Goal: Check status: Check status

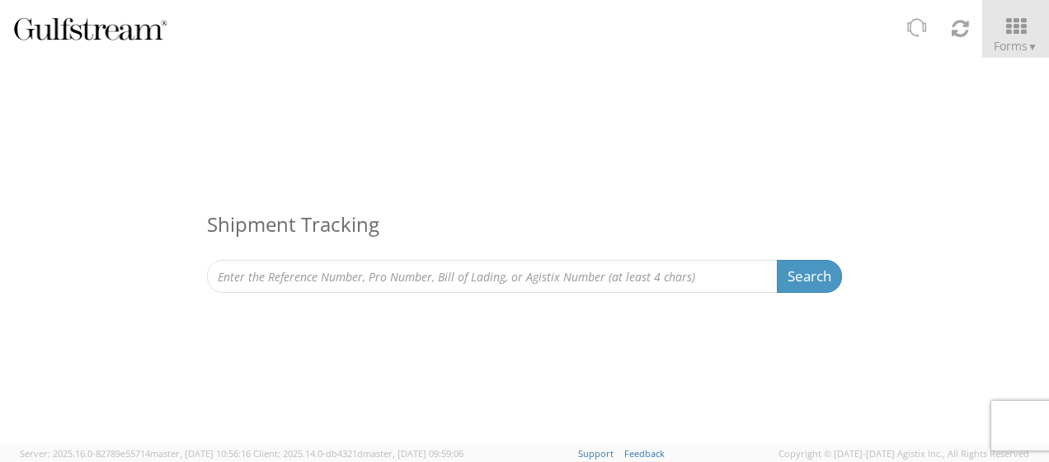
click at [366, 293] on div "Shipment Tracking Search Refine By Ship From Date To" at bounding box center [524, 186] width 1049 height 256
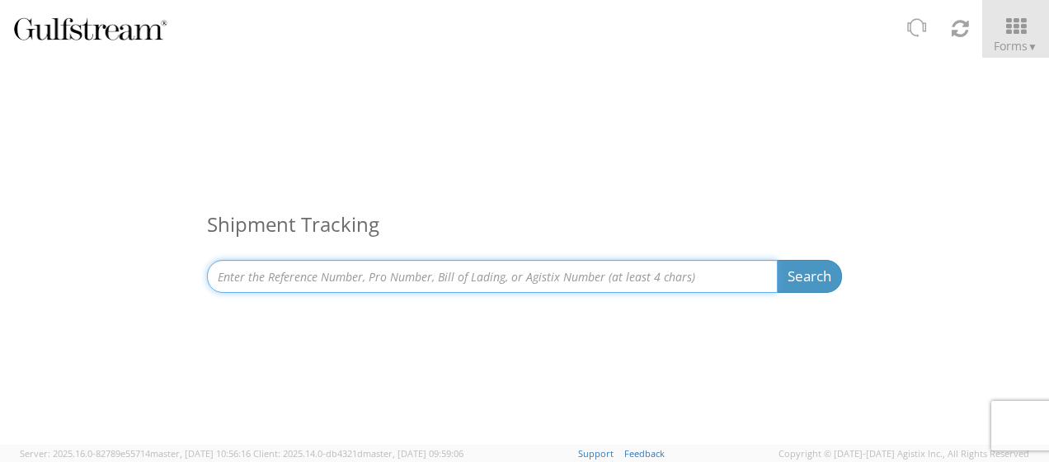
click at [371, 282] on input at bounding box center [492, 276] width 571 height 33
paste input "SAPO25-32810"
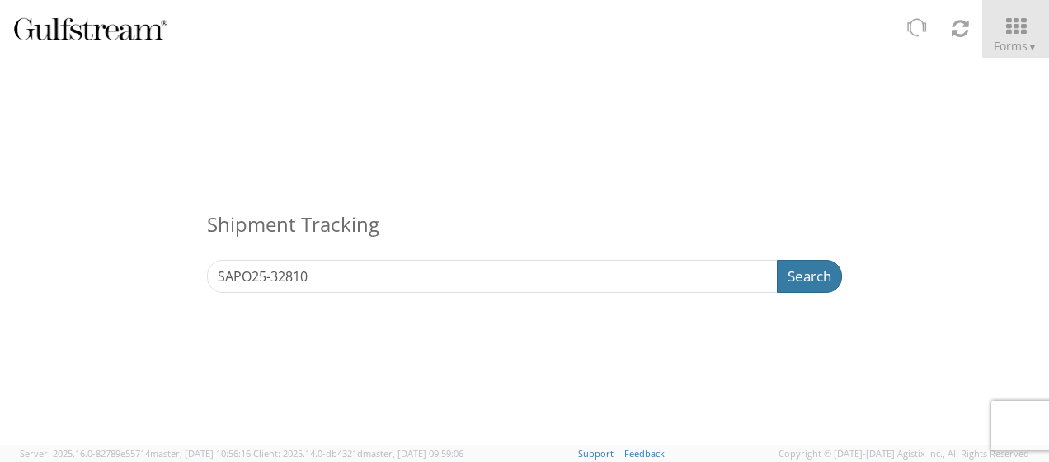
click at [794, 279] on button "Search" at bounding box center [809, 276] width 65 height 33
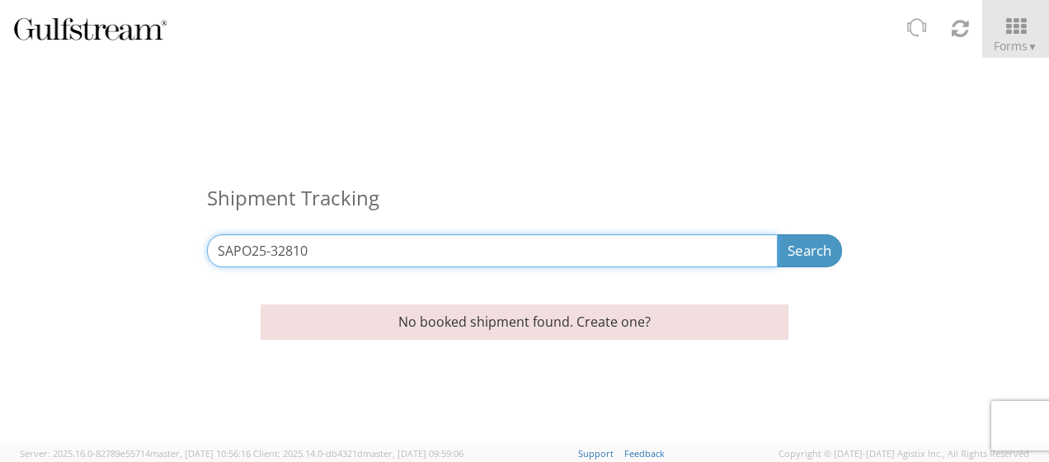
drag, startPoint x: 512, startPoint y: 242, endPoint x: 453, endPoint y: 251, distance: 60.1
click at [453, 251] on input "SAPO25-32810" at bounding box center [492, 250] width 571 height 33
drag, startPoint x: 454, startPoint y: 252, endPoint x: 58, endPoint y: 228, distance: 396.7
click at [58, 228] on div "Shipment Tracking SAPO25-32810 Search Refine By Ship From Date To" at bounding box center [524, 173] width 1049 height 230
paste input "28477"
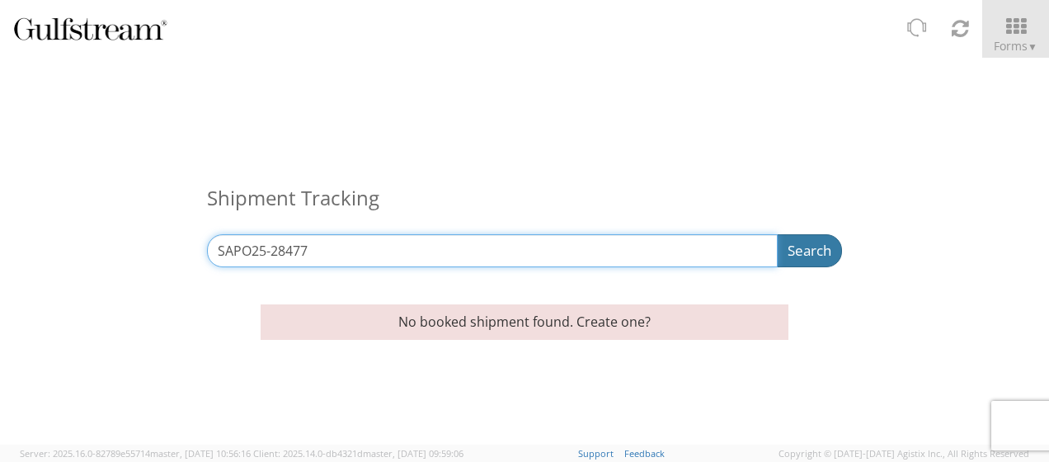
type input "SAPO25-28477"
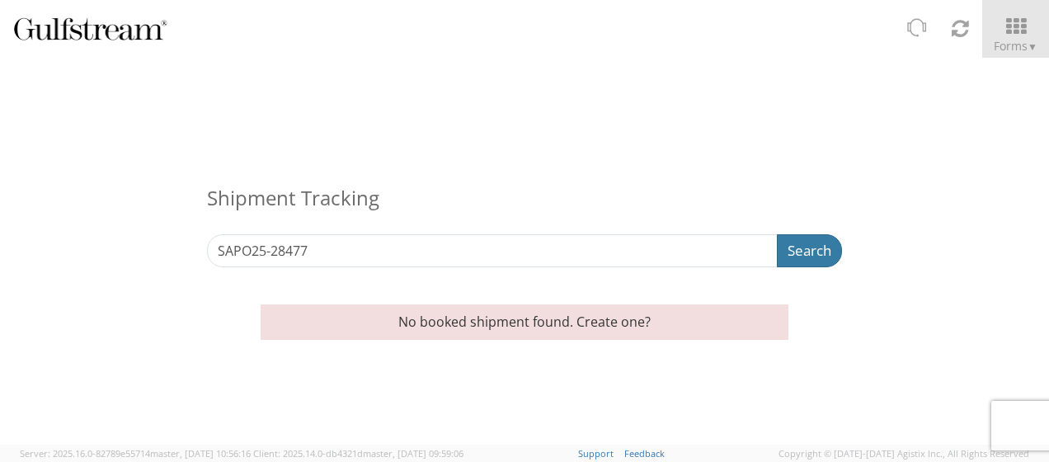
click at [784, 256] on button "Search" at bounding box center [809, 250] width 65 height 33
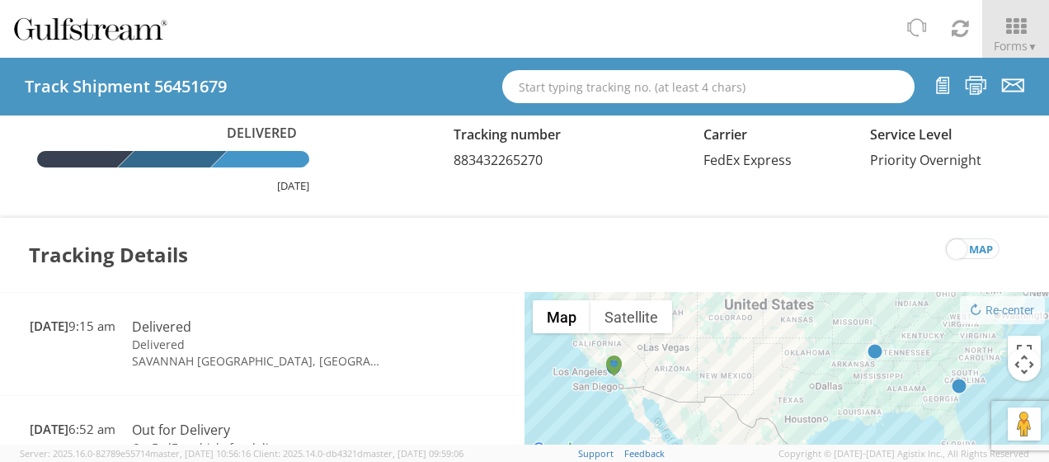
click at [464, 256] on div "Tracking Details map" at bounding box center [524, 255] width 1049 height 74
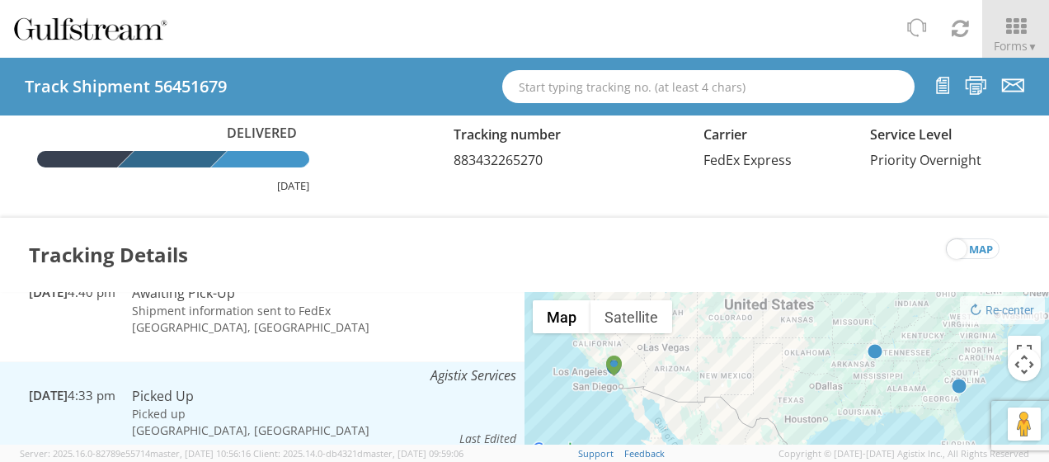
scroll to position [759, 0]
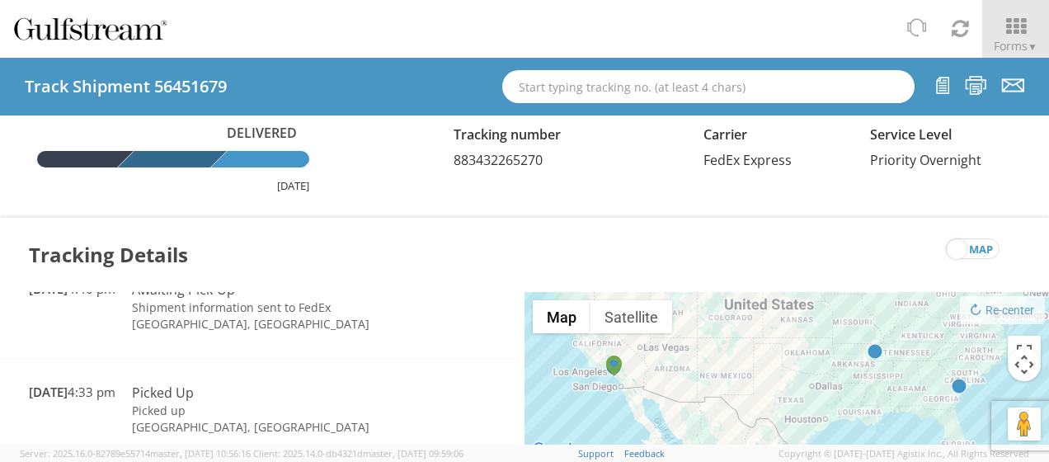
click at [495, 164] on span "883432265270" at bounding box center [498, 160] width 89 height 18
copy span "883432265270"
click at [564, 97] on input "text" at bounding box center [708, 86] width 412 height 33
paste input "SAPO25-39433"
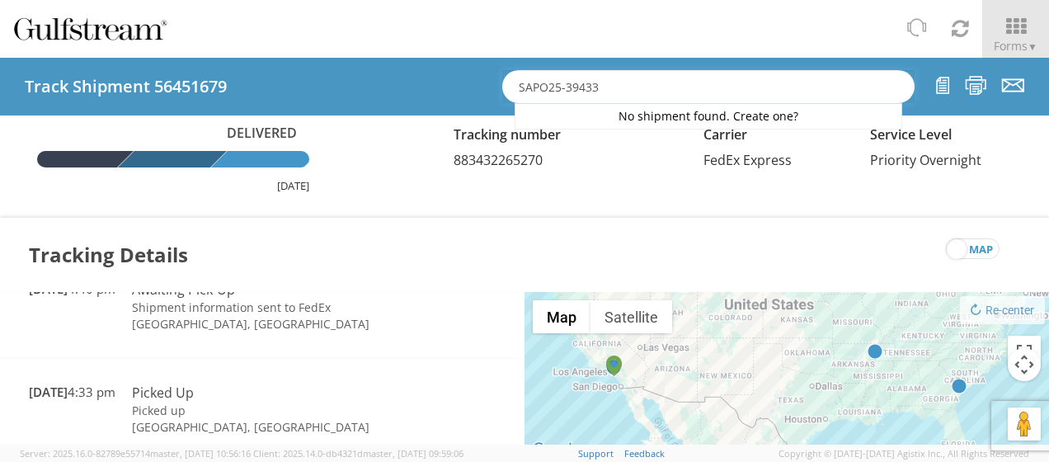
click at [633, 85] on input "SAPO25-39433" at bounding box center [708, 86] width 412 height 33
type input "SAPO25-39433"
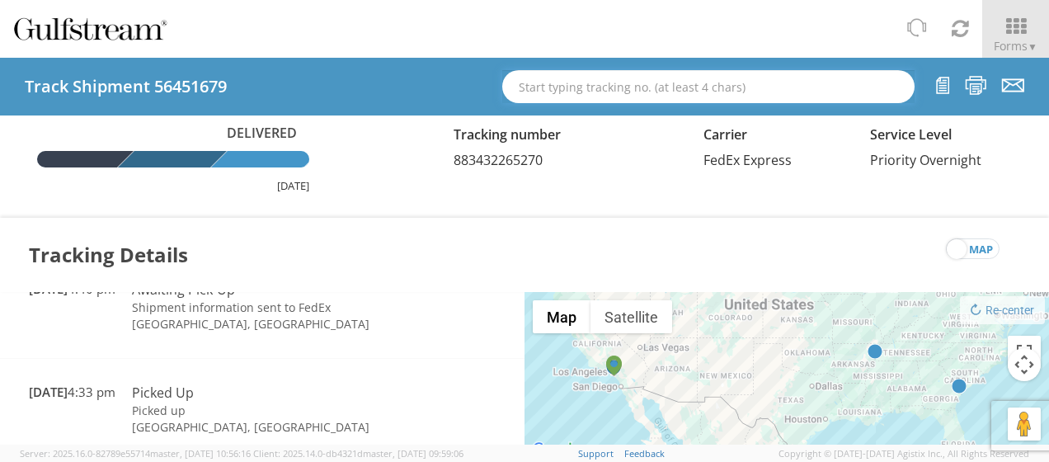
drag, startPoint x: 579, startPoint y: 89, endPoint x: 201, endPoint y: 52, distance: 379.6
click at [579, 89] on input "text" at bounding box center [708, 86] width 412 height 33
type input "SAPO25-39433"
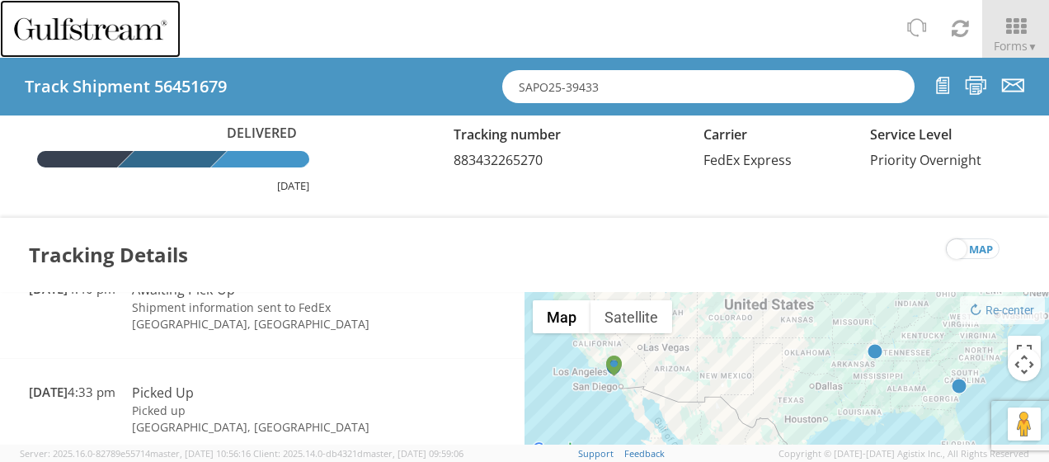
click at [139, 51] on link at bounding box center [90, 29] width 181 height 58
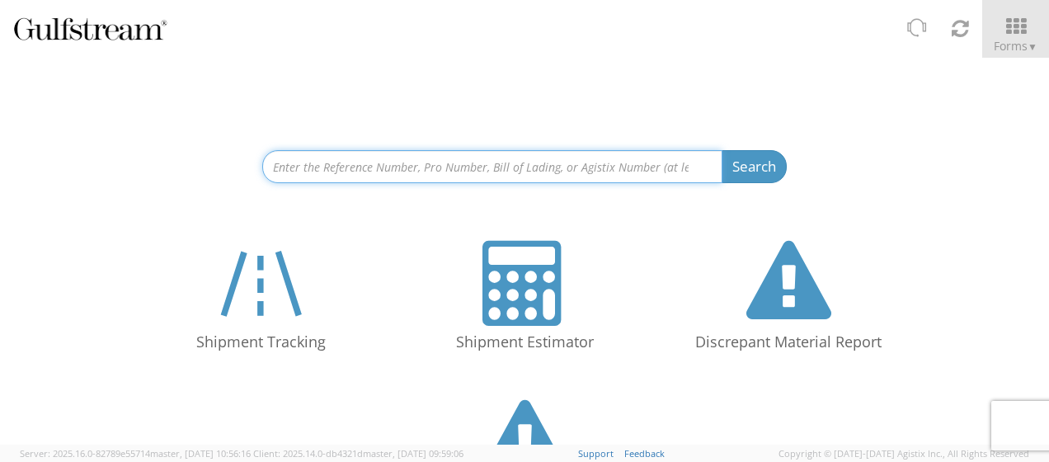
click at [510, 163] on input at bounding box center [492, 166] width 460 height 33
paste input "SAPO25-39433"
click at [690, 166] on input "SAPO25-39433" at bounding box center [492, 166] width 460 height 33
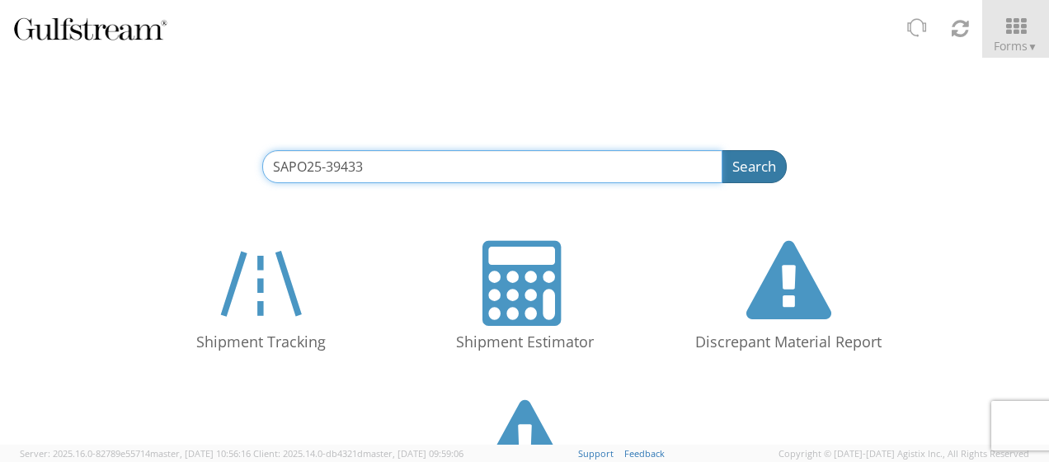
type input "SAPO25-39433"
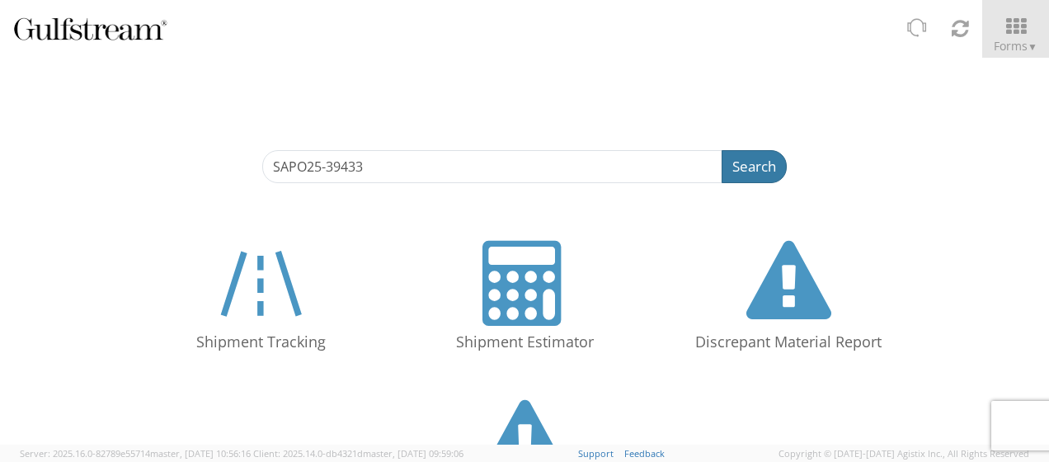
click at [747, 170] on button "Search" at bounding box center [754, 166] width 65 height 33
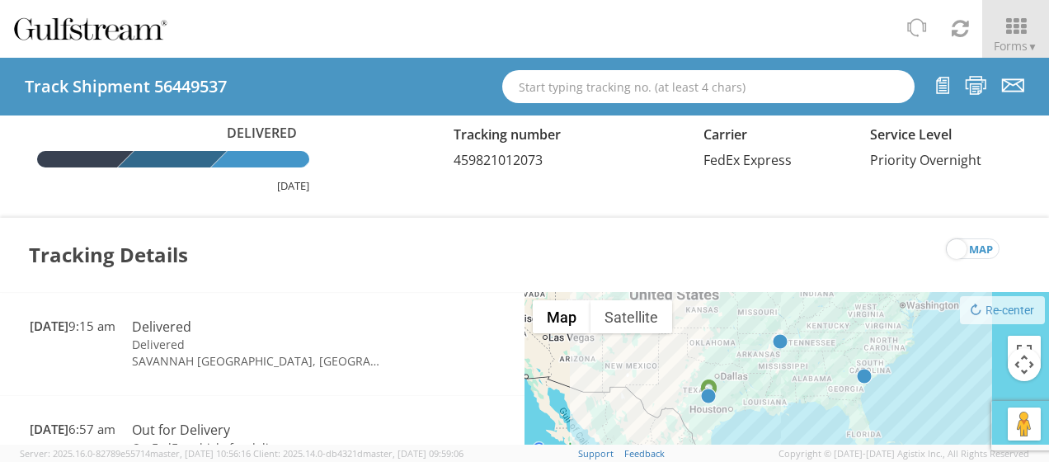
click at [473, 166] on span "459821012073" at bounding box center [498, 160] width 89 height 18
copy span "459821012073"
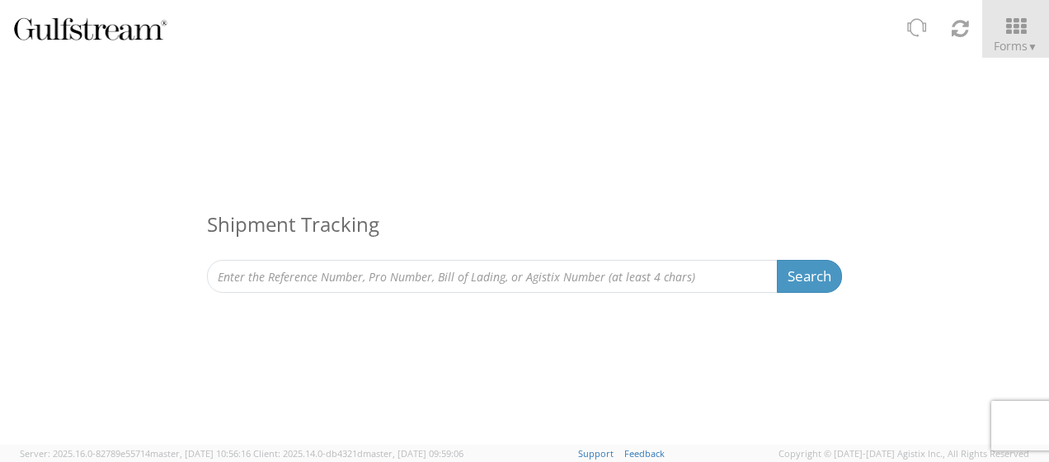
click at [810, 191] on h3 "Shipment Tracking" at bounding box center [524, 224] width 635 height 71
